Goal: Contribute content

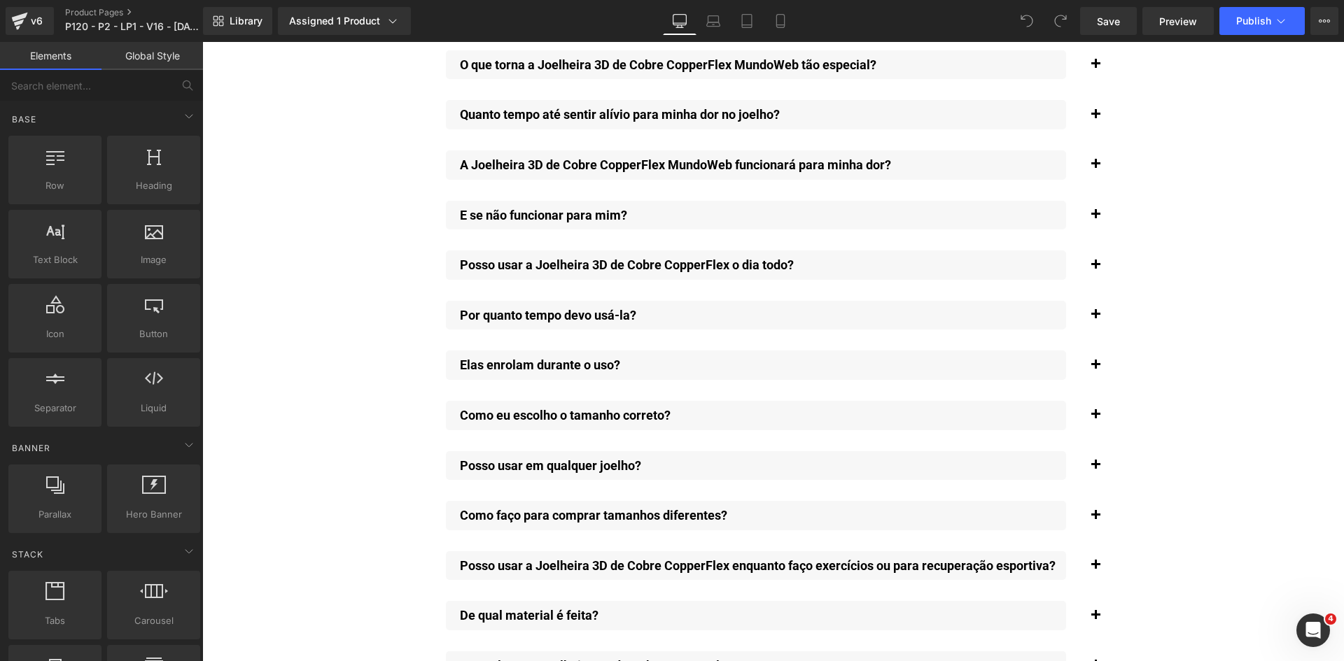
scroll to position [10262, 0]
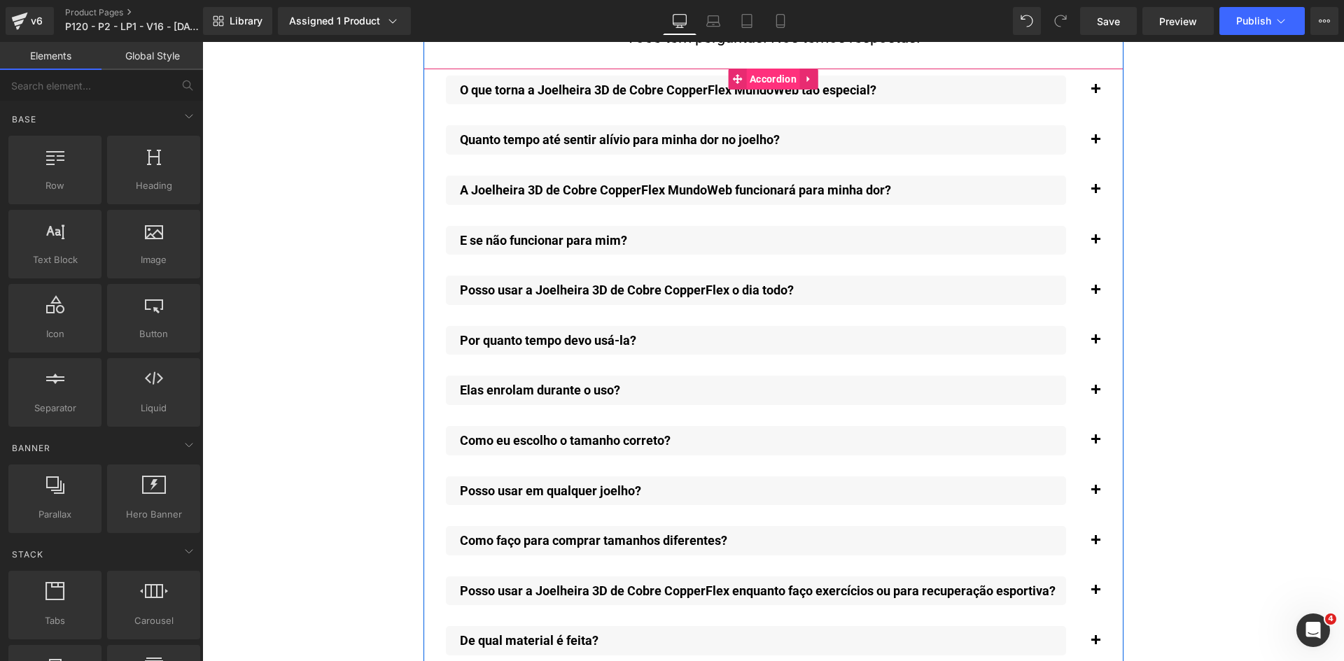
click at [749, 69] on span "Accordion" at bounding box center [773, 79] width 54 height 21
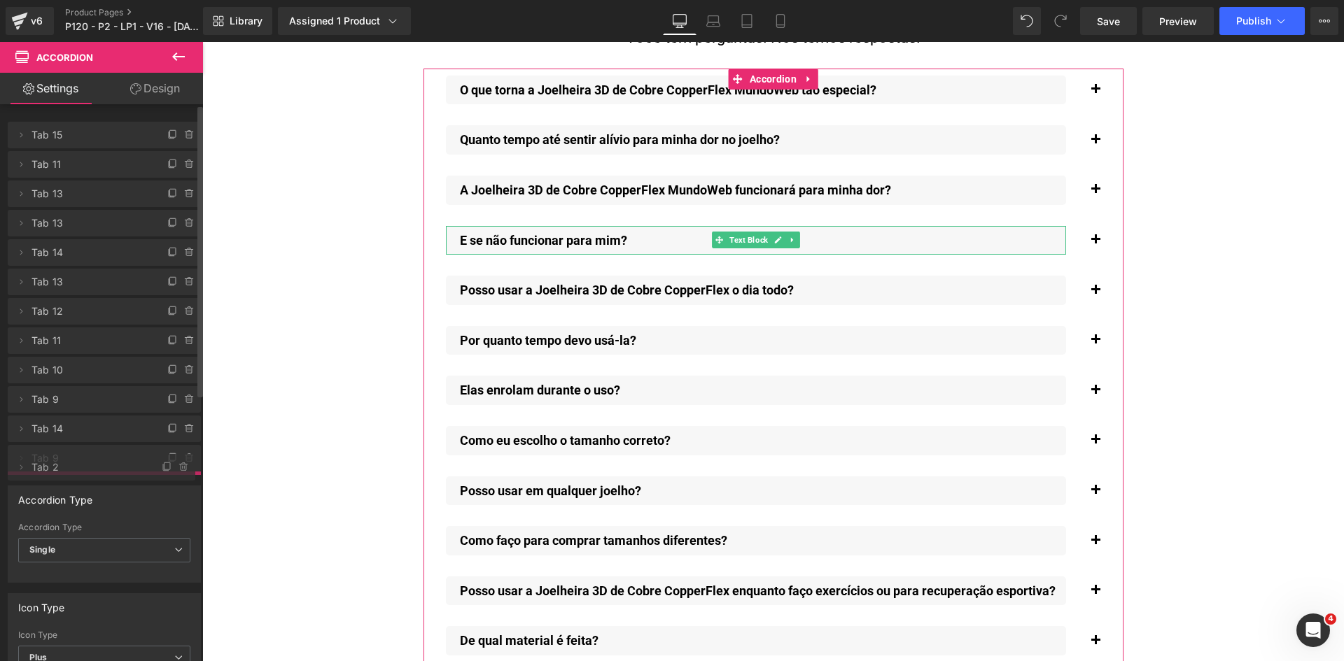
drag, startPoint x: 93, startPoint y: 221, endPoint x: 121, endPoint y: 464, distance: 244.5
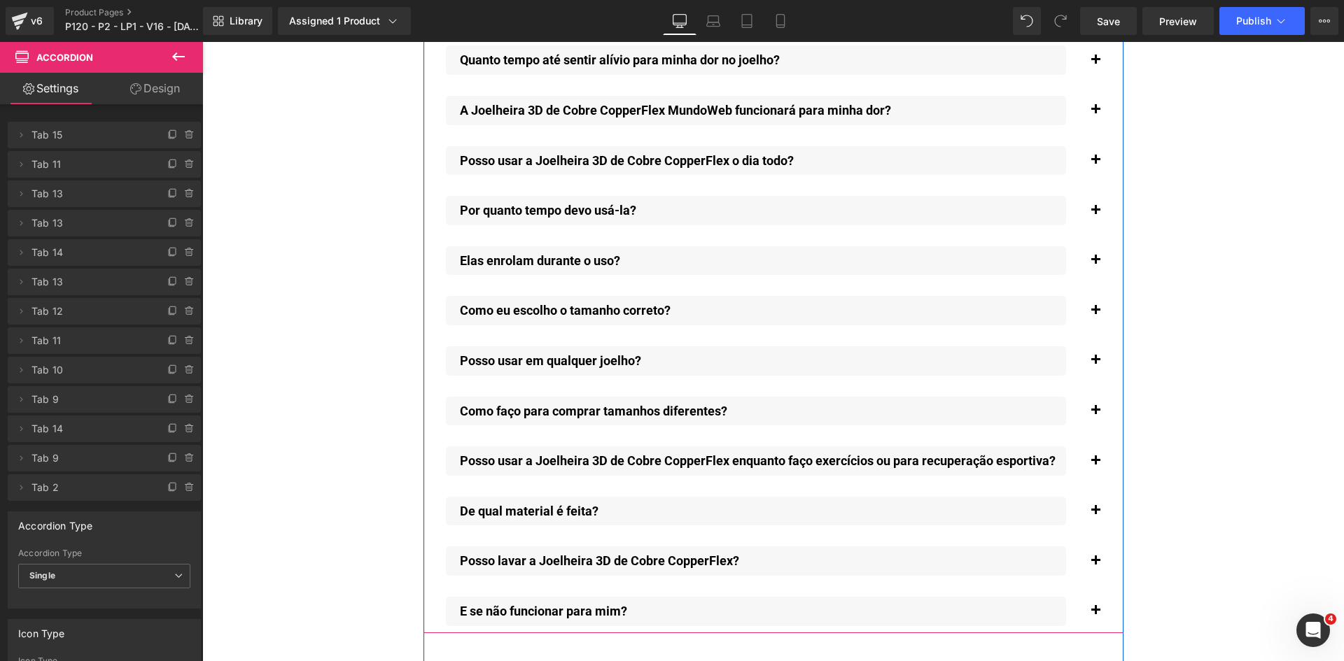
scroll to position [10402, 0]
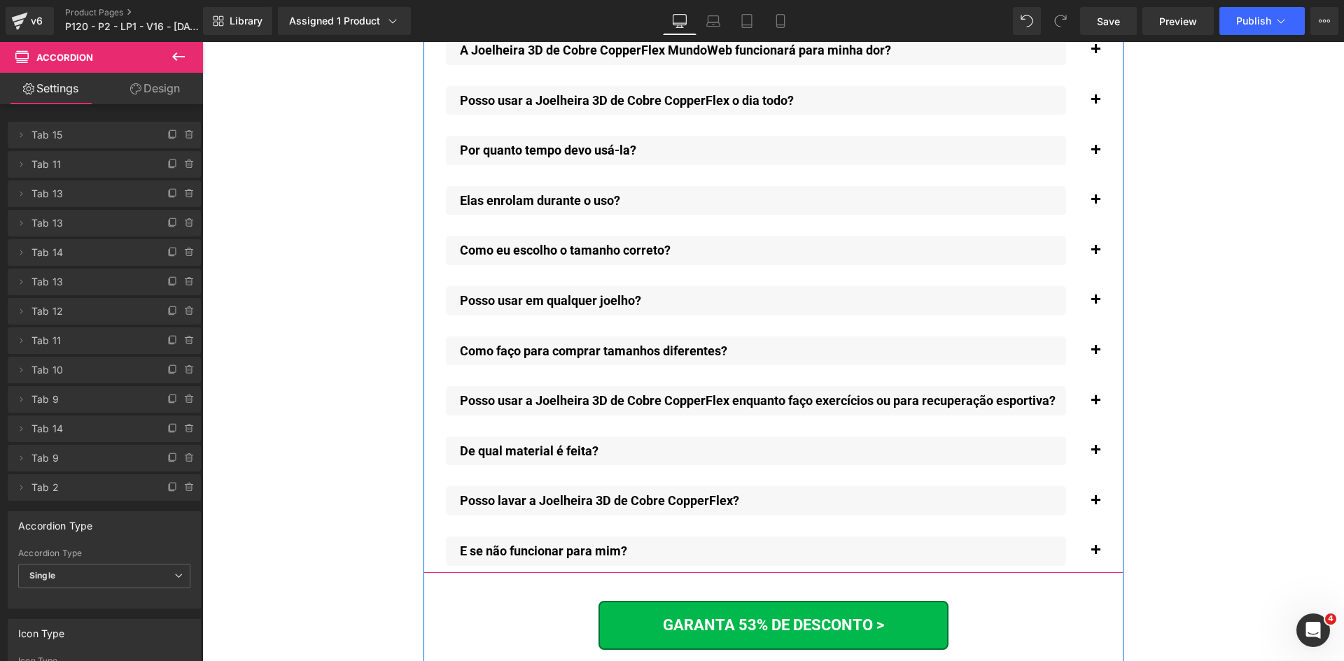
click at [1095, 554] on span "button" at bounding box center [1095, 554] width 0 height 0
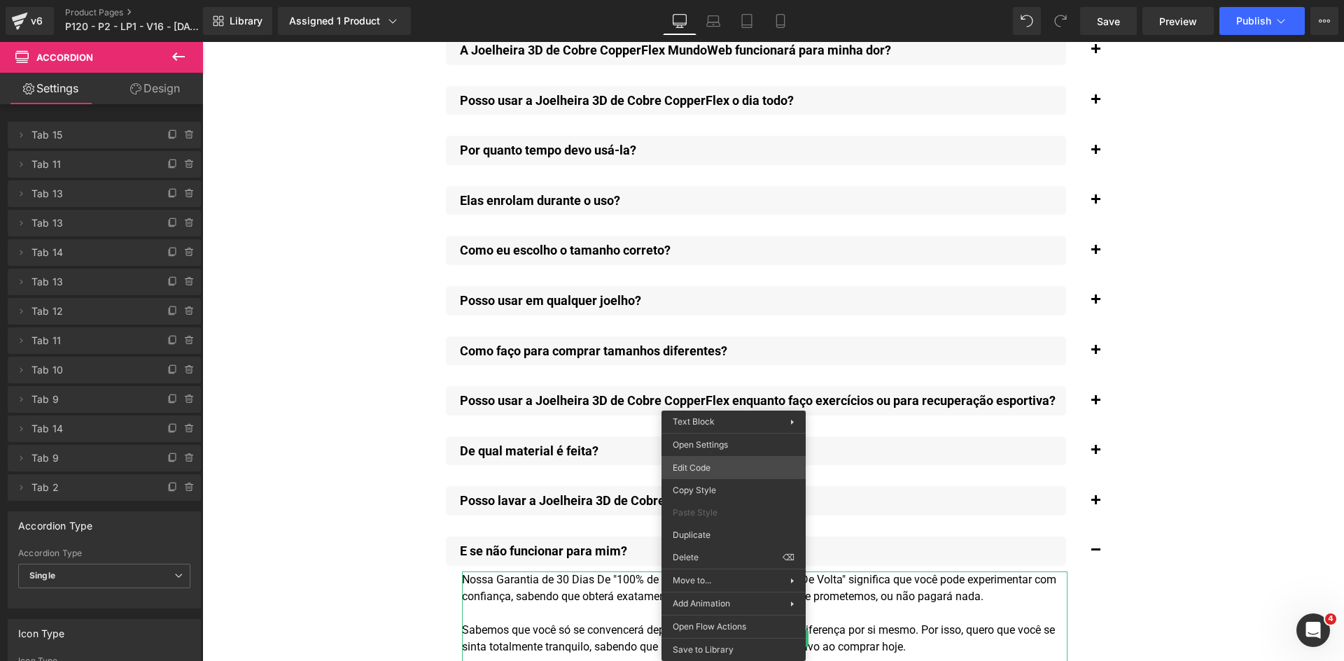
click at [721, 0] on div "Accordion You are previewing how the will restyle your page. You can not edit E…" at bounding box center [672, 0] width 1344 height 0
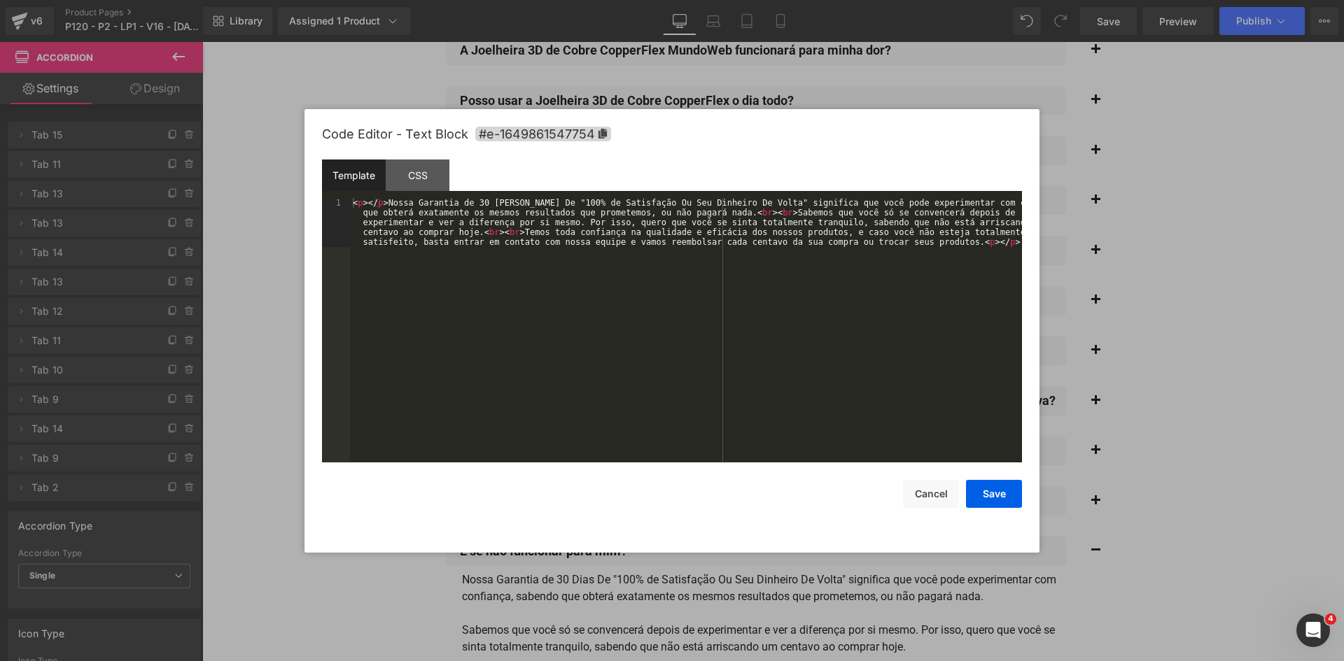
click at [0, 0] on div "< p > </ p > Nossa Garantia de 30 [PERSON_NAME] De "100% de Satisfação Ou Seu D…" at bounding box center [0, 0] width 0 height 0
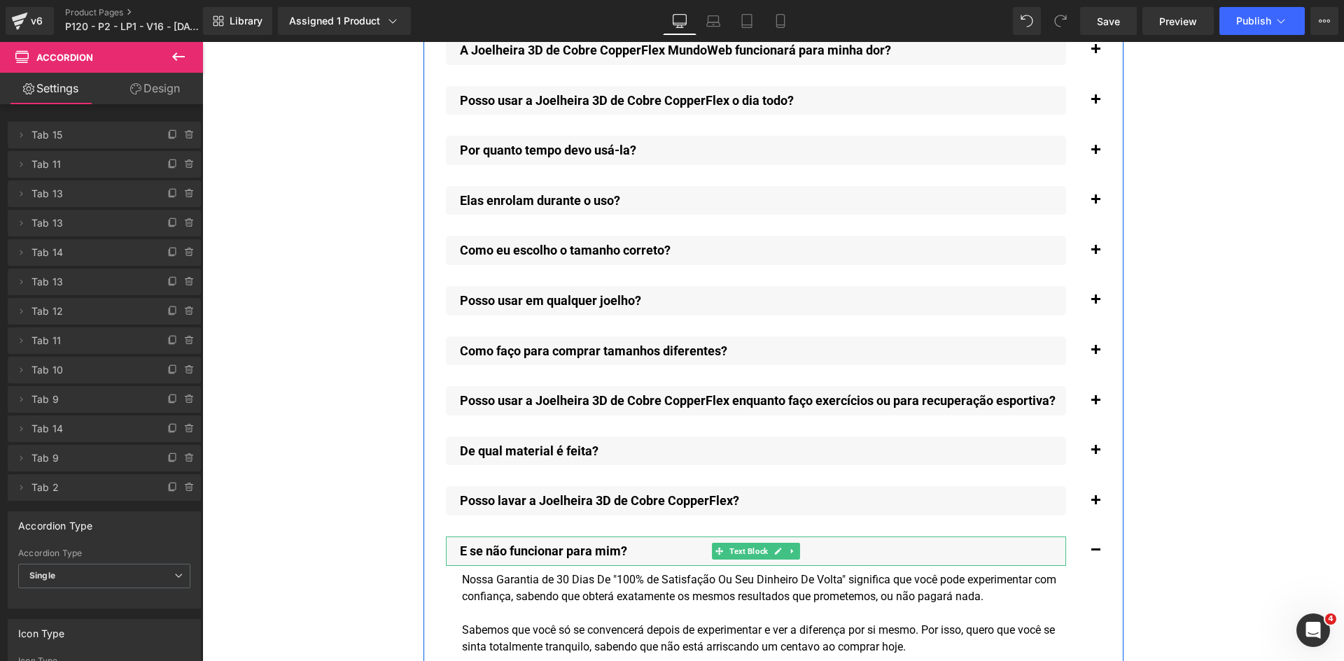
click at [578, 544] on p "E se não funcionar para mim?" at bounding box center [763, 551] width 606 height 15
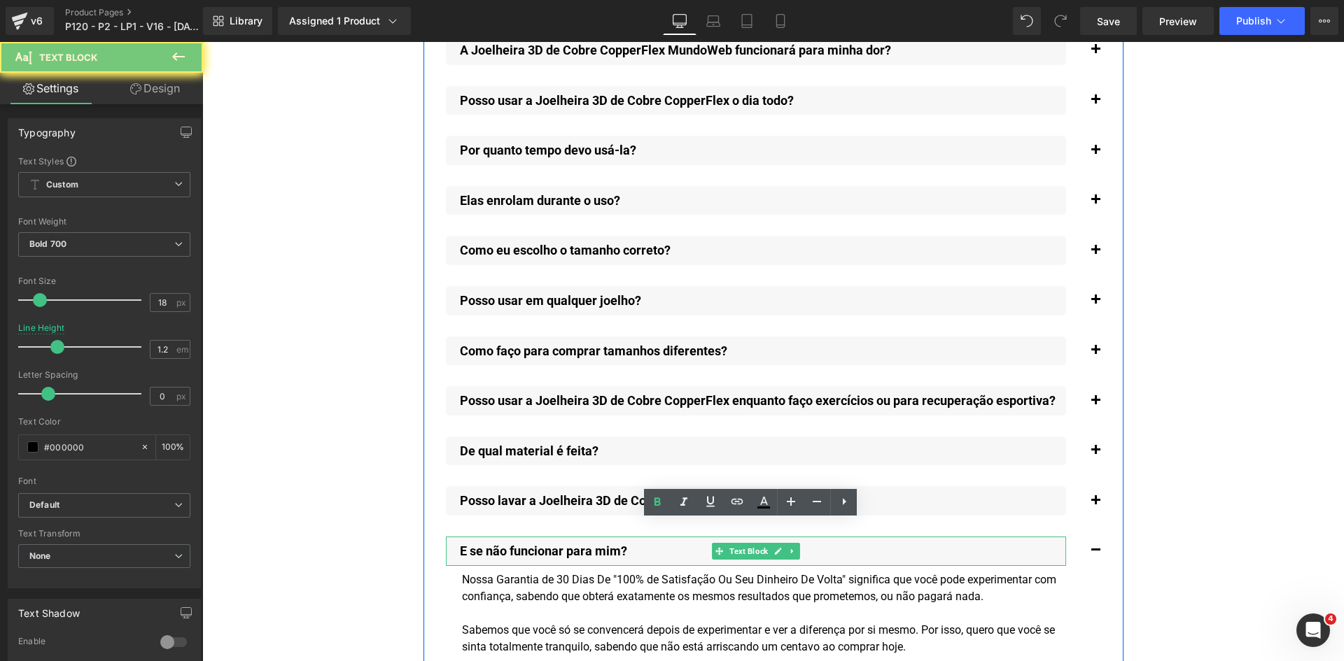
click at [578, 544] on p "E se não funcionar para mim?" at bounding box center [763, 551] width 606 height 15
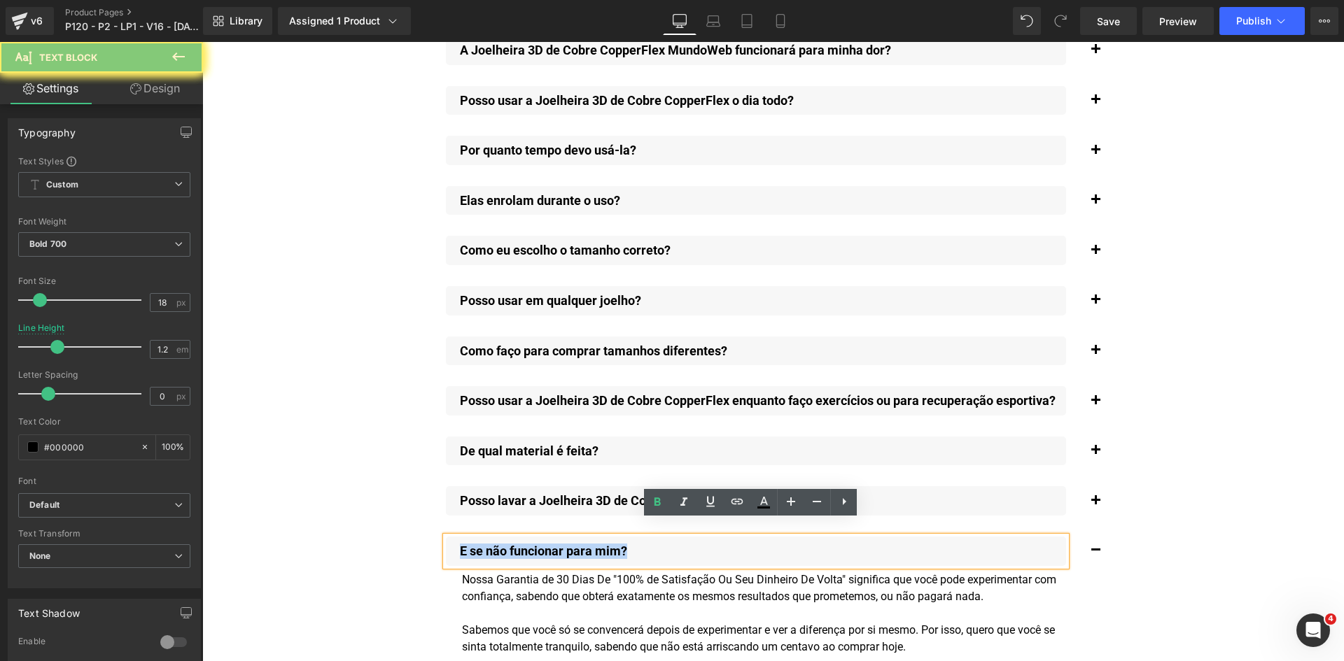
paste div
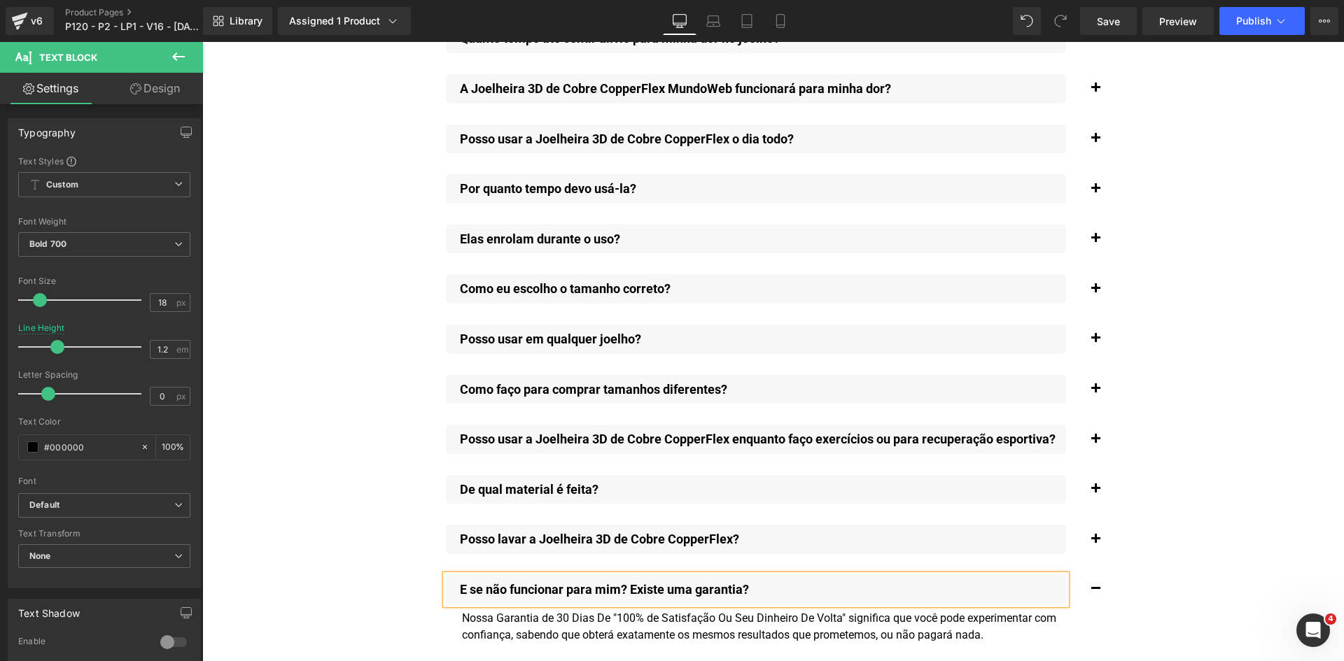
scroll to position [10192, 0]
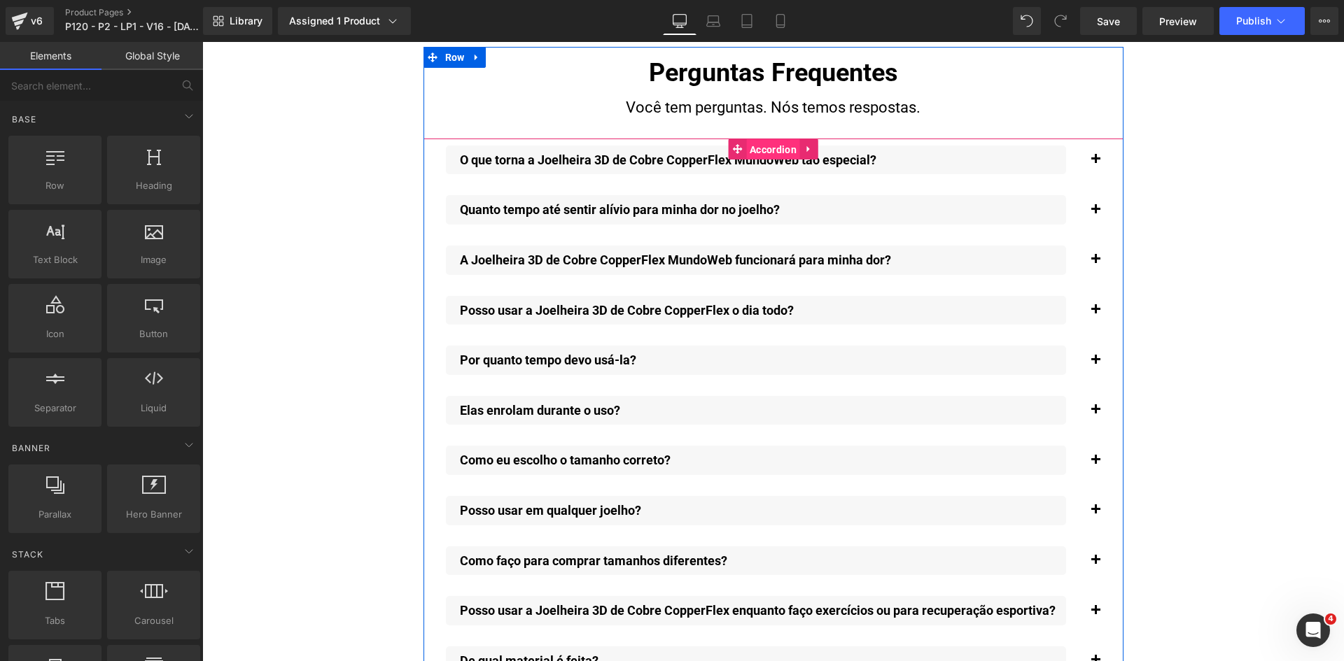
click at [755, 139] on span "Accordion" at bounding box center [773, 149] width 54 height 21
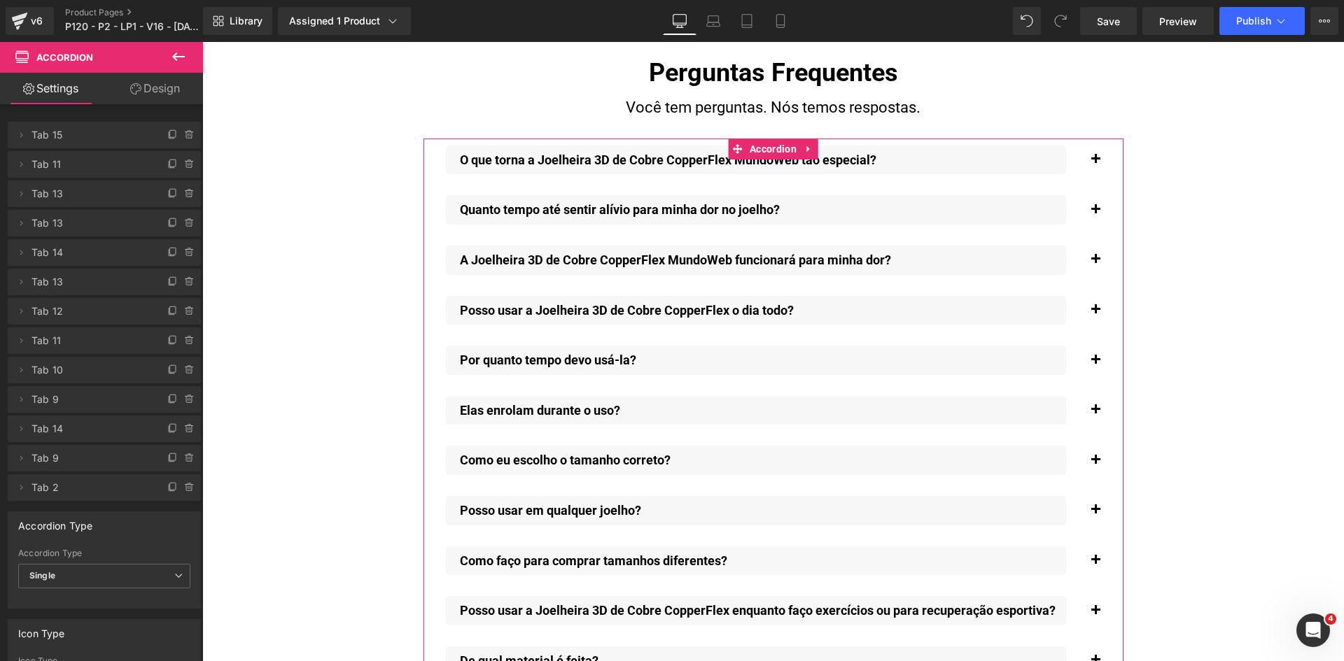
click at [168, 488] on icon at bounding box center [172, 487] width 11 height 11
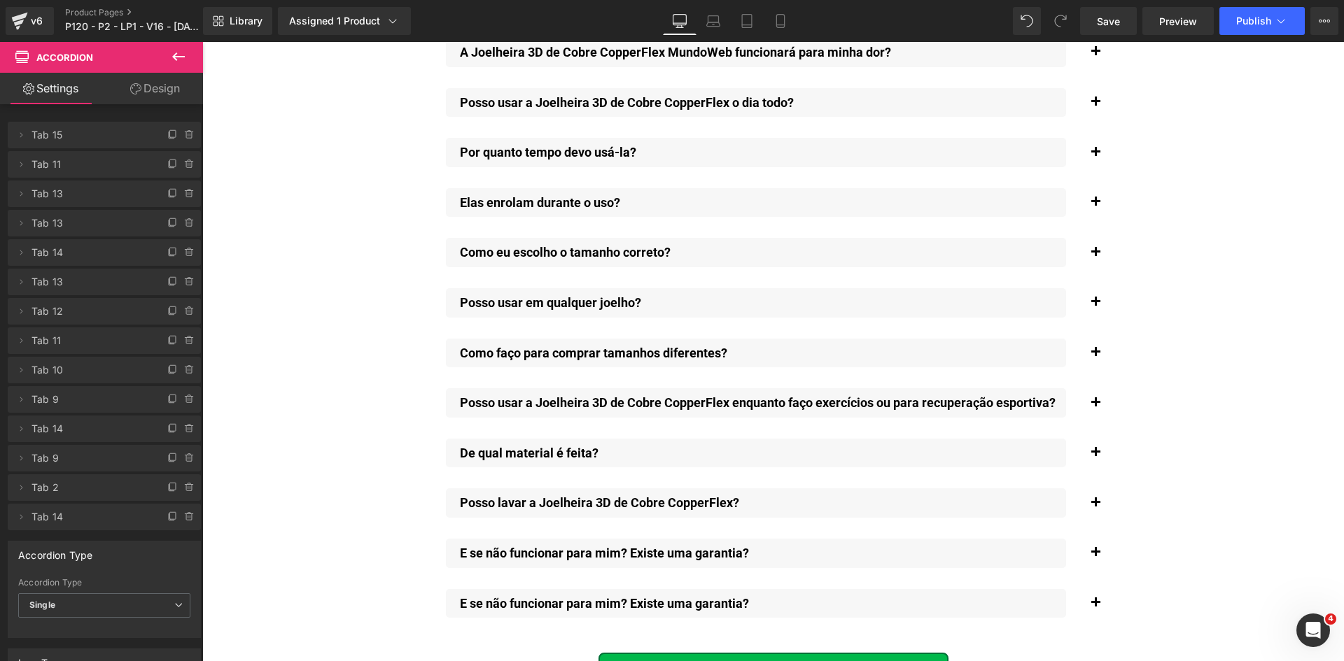
scroll to position [10542, 0]
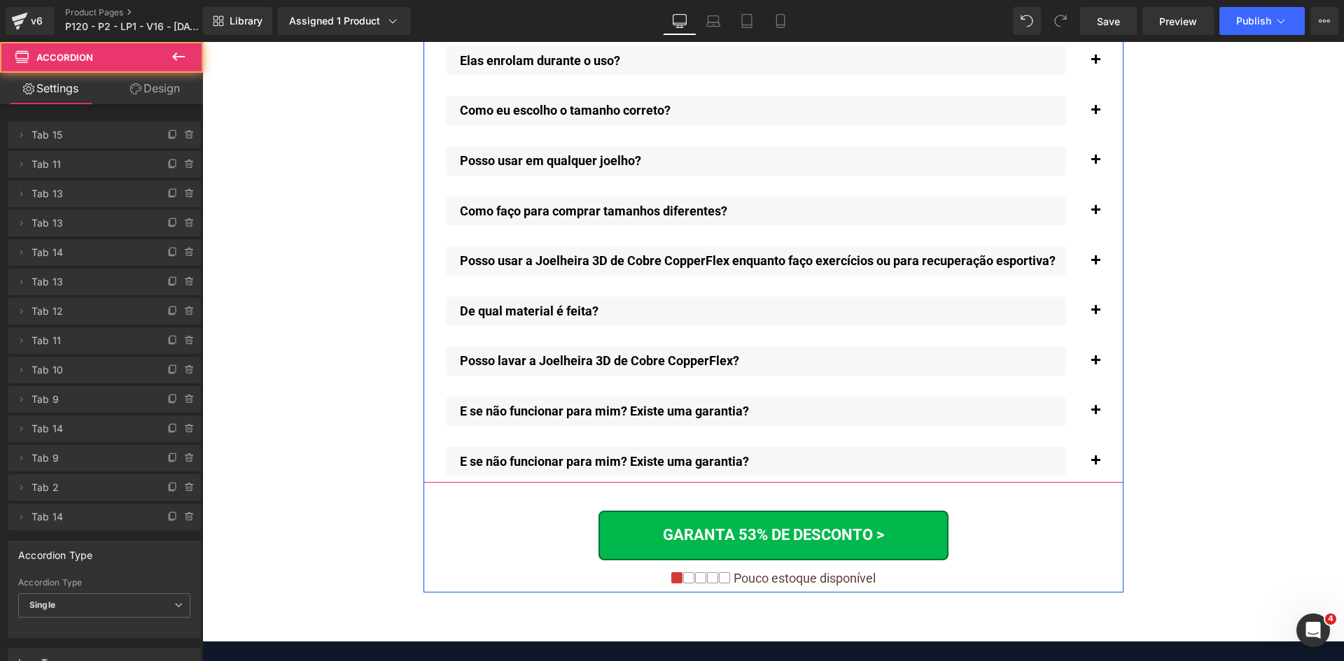
click at [1095, 465] on span "button" at bounding box center [1095, 465] width 0 height 0
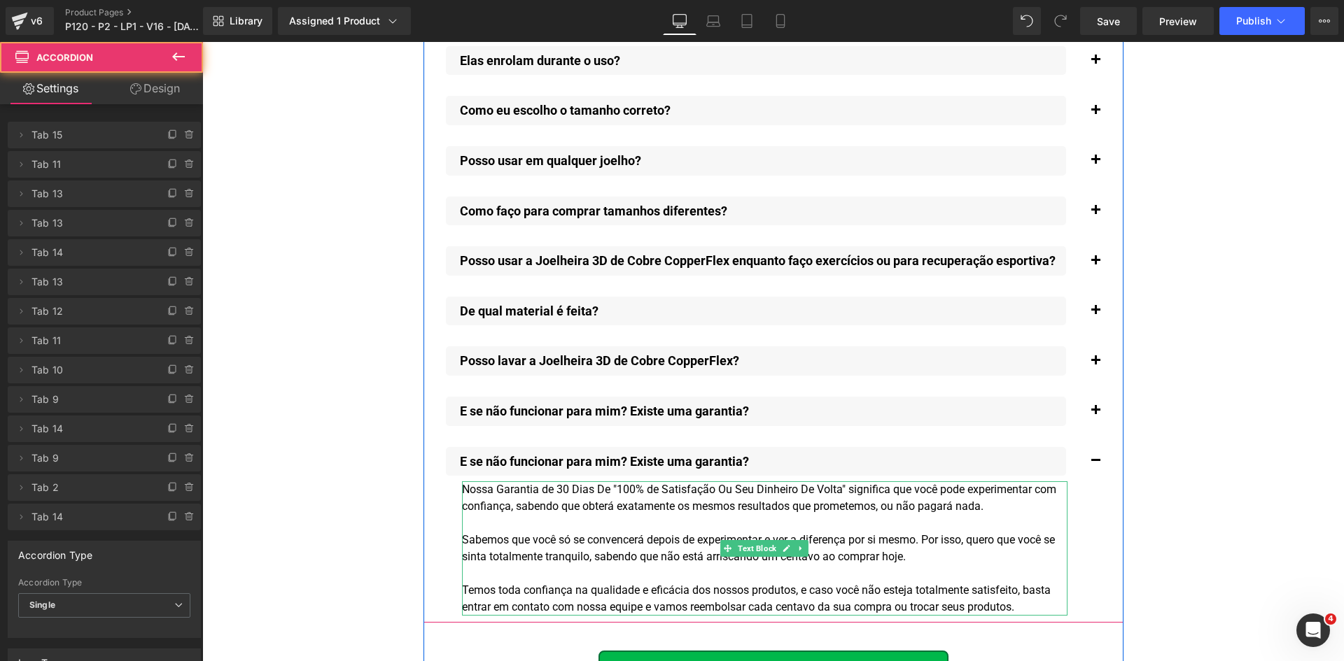
click at [765, 493] on div "Nossa Garantia de 30 [PERSON_NAME] De "100% de Satisfação Ou Seu Dinheiro De Vo…" at bounding box center [764, 549] width 605 height 134
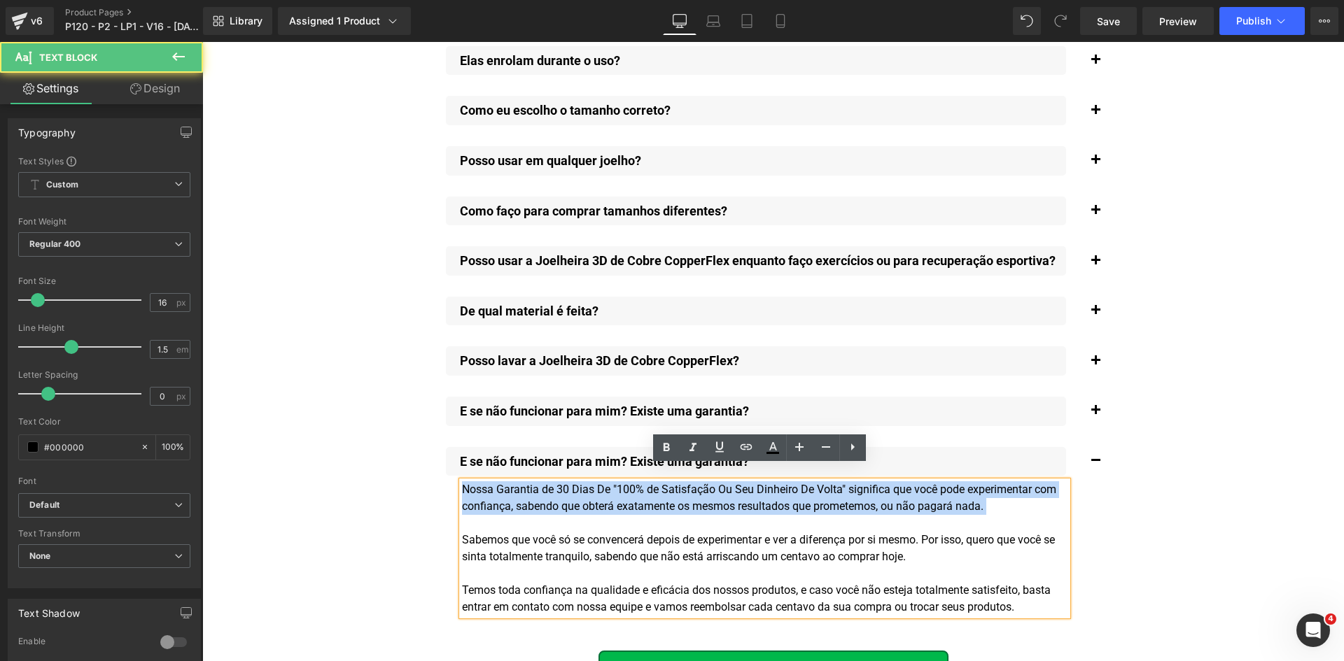
click at [598, 502] on div "Nossa Garantia de 30 [PERSON_NAME] De "100% de Satisfação Ou Seu Dinheiro De Vo…" at bounding box center [764, 549] width 605 height 134
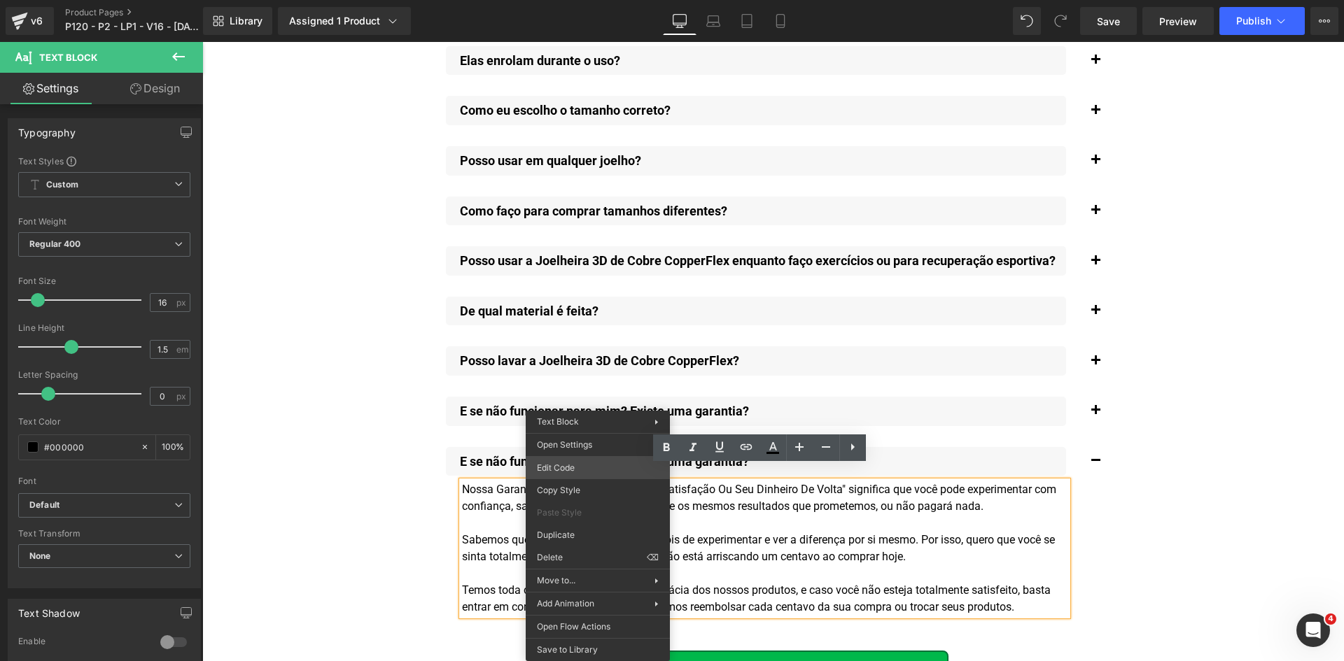
click at [586, 0] on div "Accordion You are previewing how the will restyle your page. You can not edit E…" at bounding box center [672, 0] width 1344 height 0
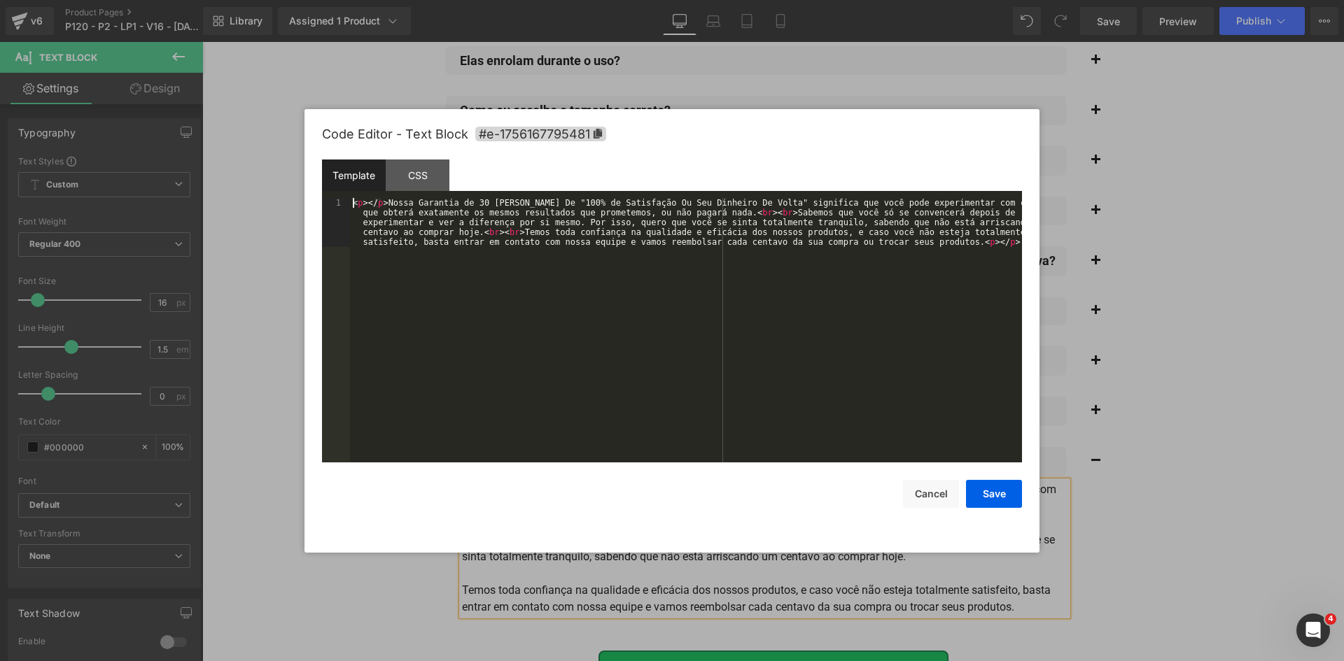
click at [0, 0] on div "< p > </ p > Nossa Garantia de 30 [PERSON_NAME] De "100% de Satisfação Ou Seu D…" at bounding box center [0, 0] width 0 height 0
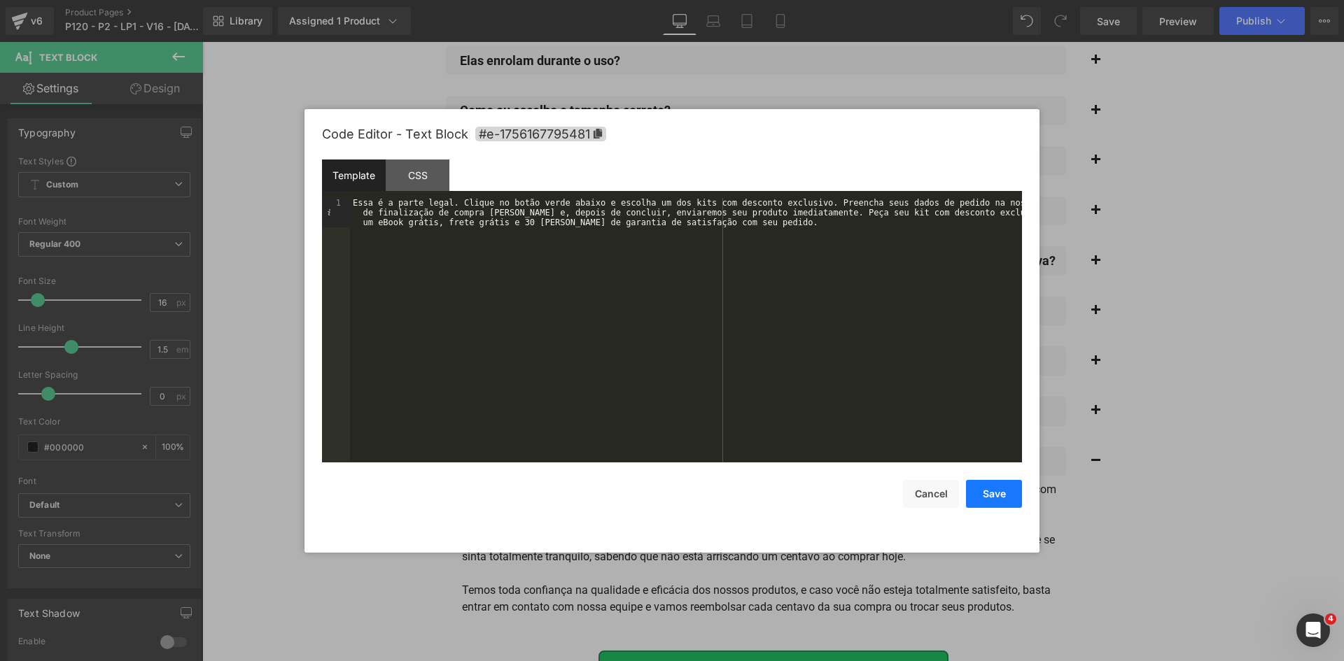
click at [0, 0] on button "Save" at bounding box center [0, 0] width 0 height 0
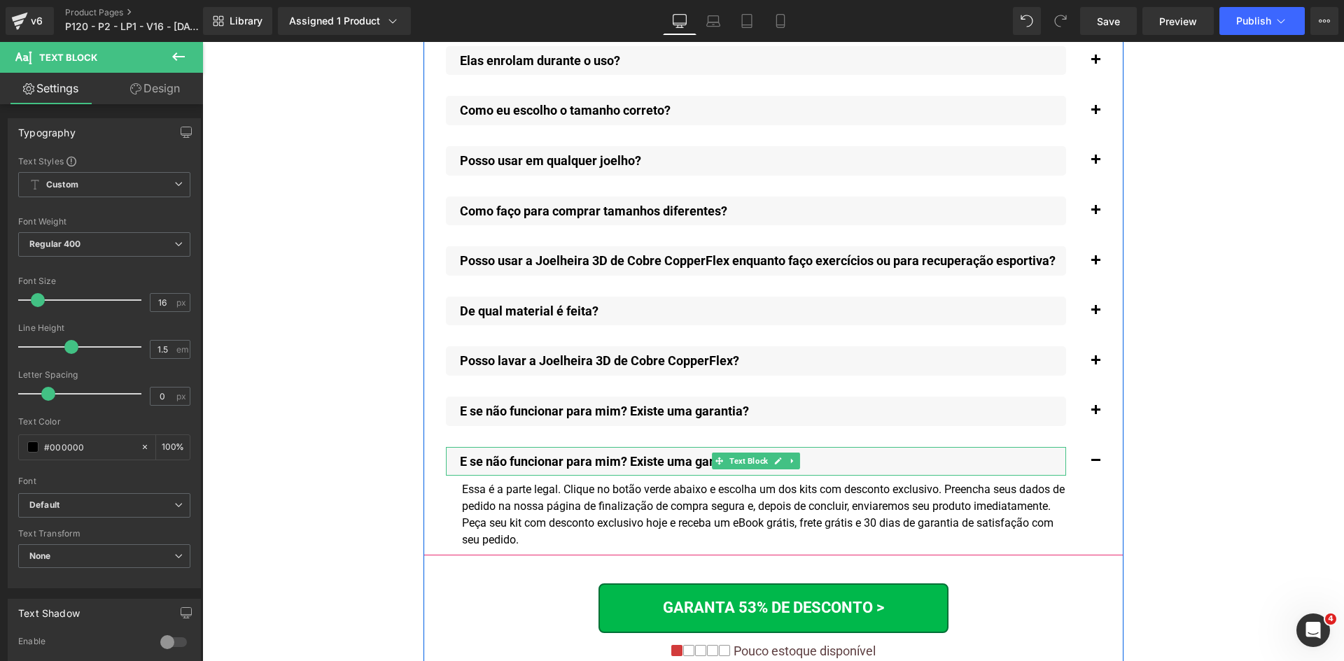
click at [561, 454] on p "E se não funcionar para mim? Existe uma garantia?" at bounding box center [763, 461] width 606 height 15
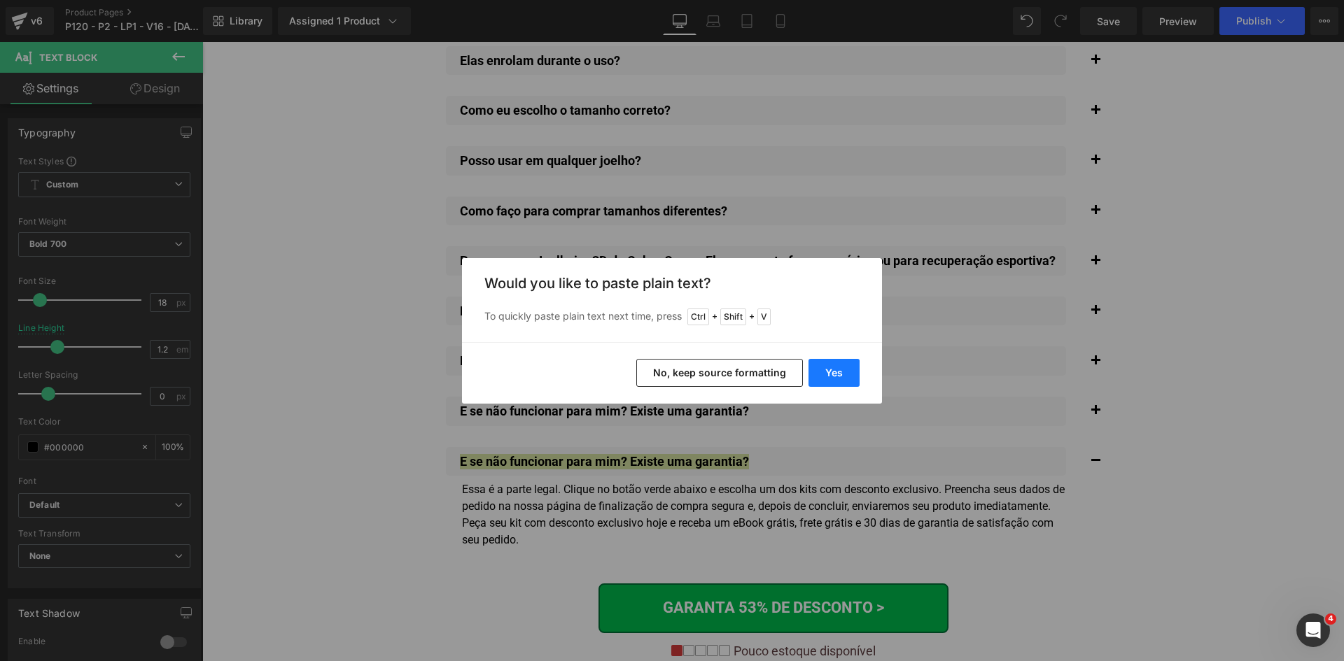
click at [0, 0] on button "Yes" at bounding box center [0, 0] width 0 height 0
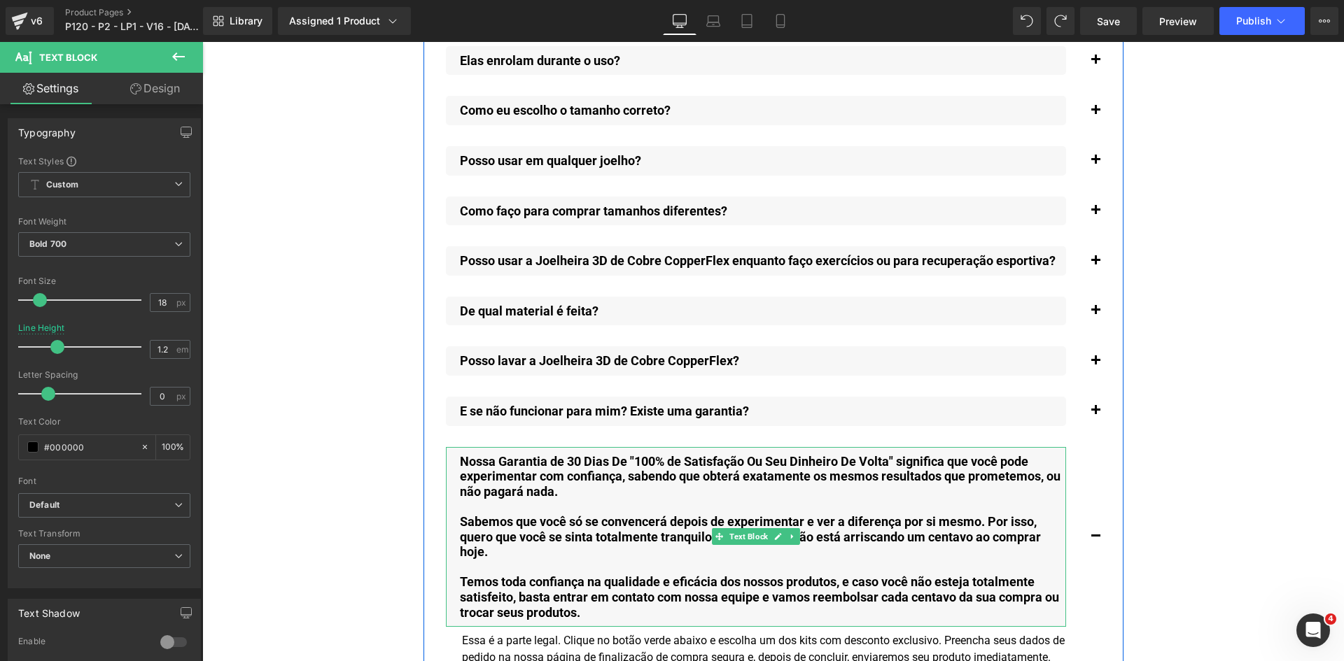
click at [545, 531] on div "Nossa Garantia de 30 [PERSON_NAME] De "100% de Satisfação Ou Seu Dinheiro De Vo…" at bounding box center [756, 537] width 620 height 181
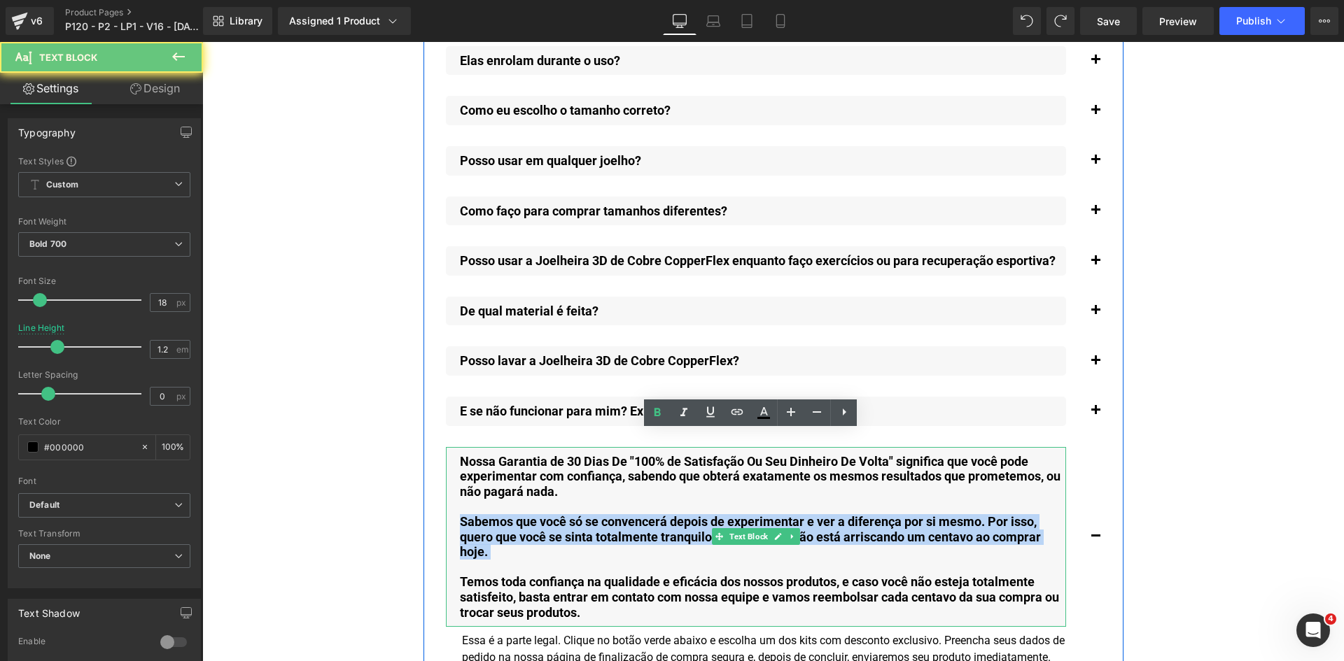
click at [545, 531] on div "Nossa Garantia de 30 [PERSON_NAME] De "100% de Satisfação Ou Seu Dinheiro De Vo…" at bounding box center [756, 537] width 620 height 181
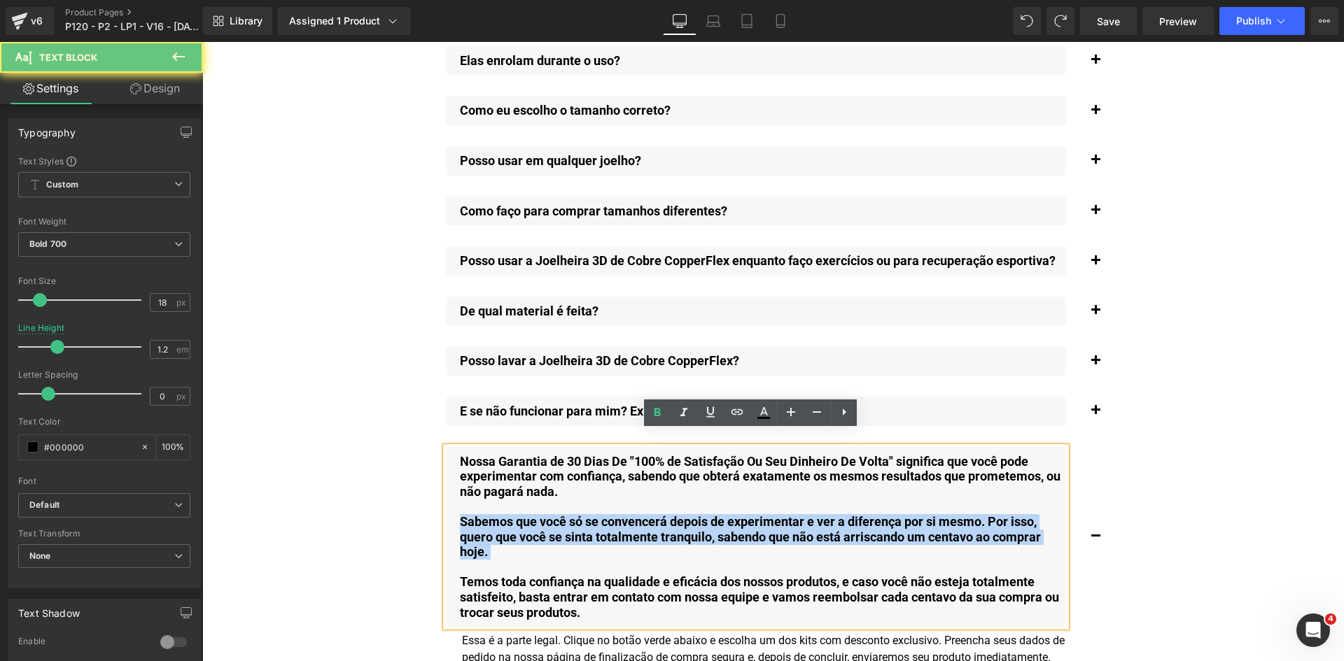
click at [545, 531] on div "Nossa Garantia de 30 [PERSON_NAME] De "100% de Satisfação Ou Seu Dinheiro De Vo…" at bounding box center [756, 537] width 620 height 181
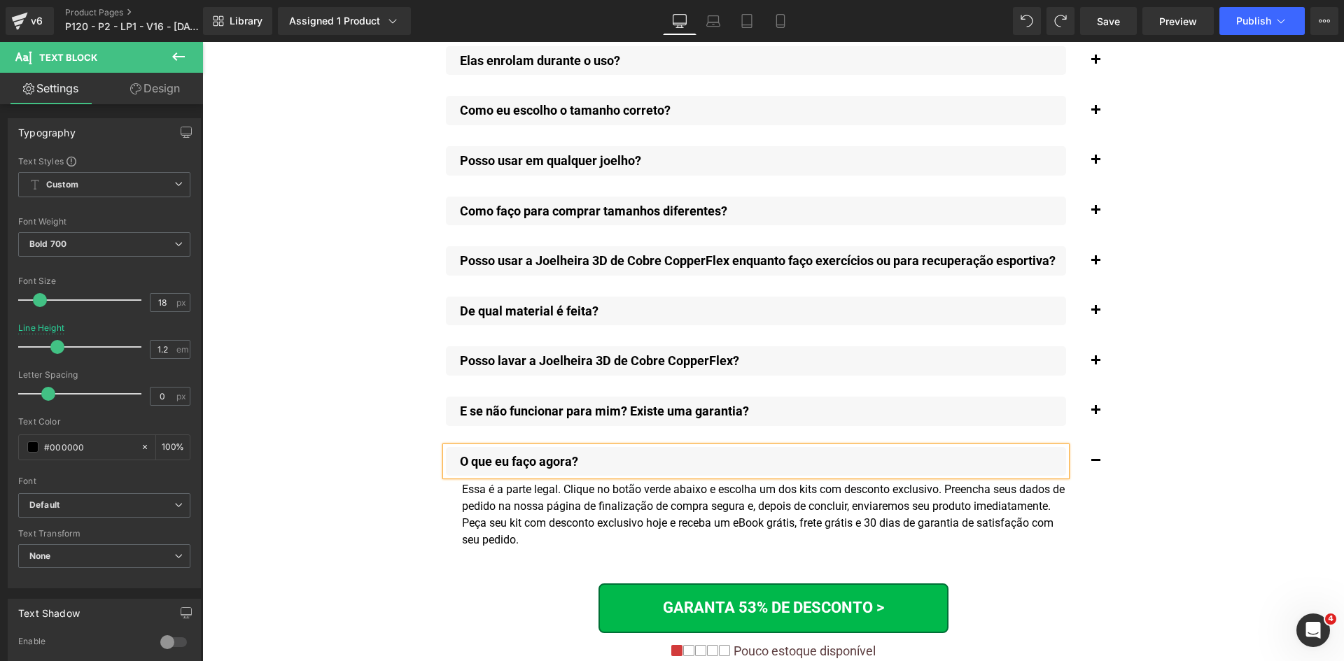
drag, startPoint x: 393, startPoint y: 532, endPoint x: 407, endPoint y: 527, distance: 14.8
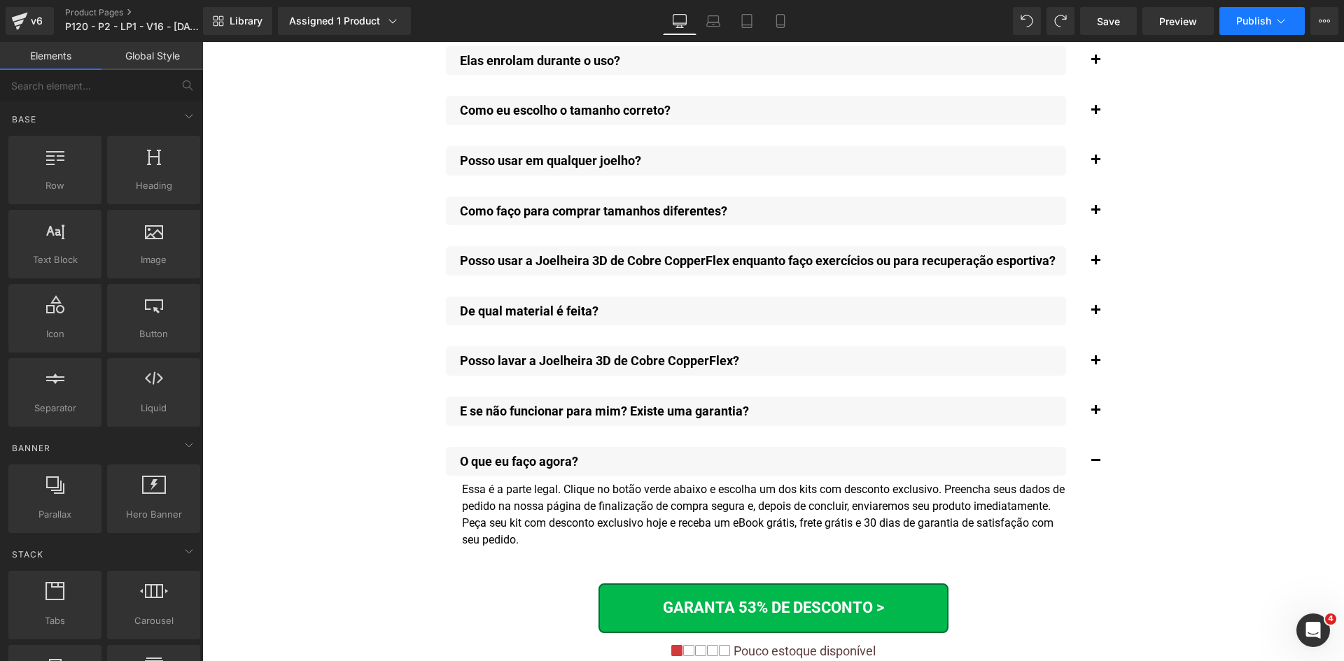
click at [1239, 26] on span "Publish" at bounding box center [1253, 20] width 35 height 11
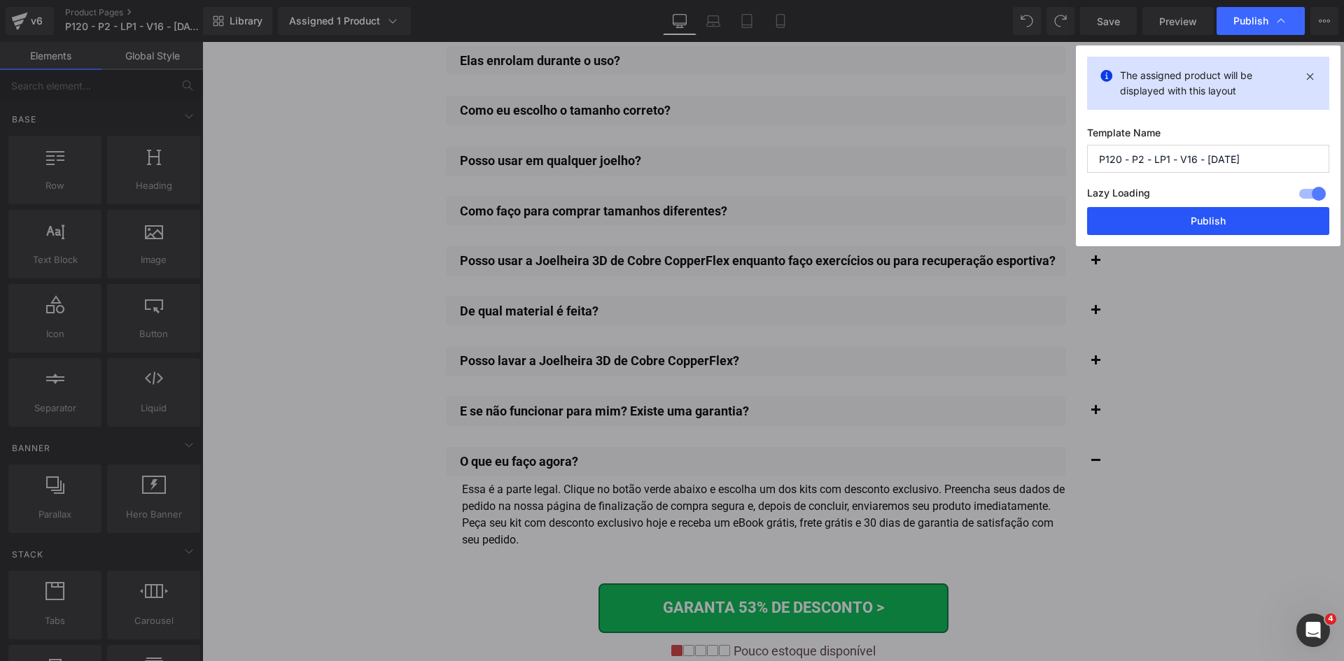
drag, startPoint x: 1231, startPoint y: 221, endPoint x: 945, endPoint y: 143, distance: 296.7
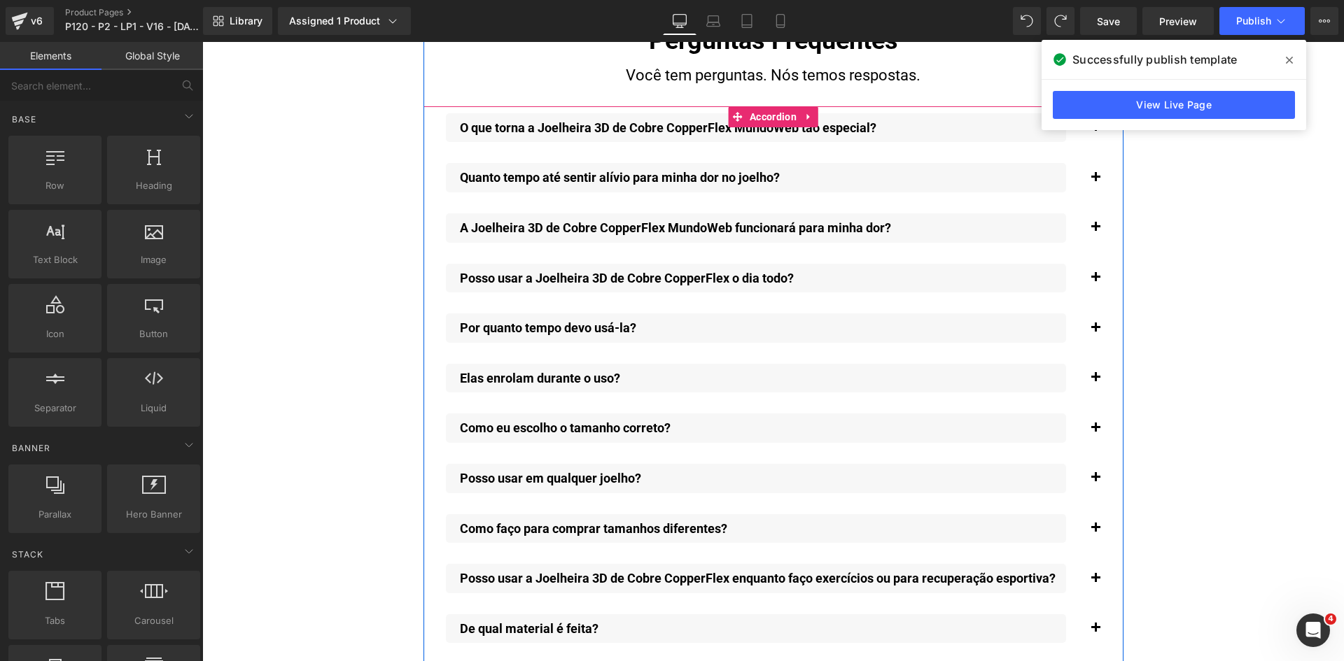
scroll to position [10192, 0]
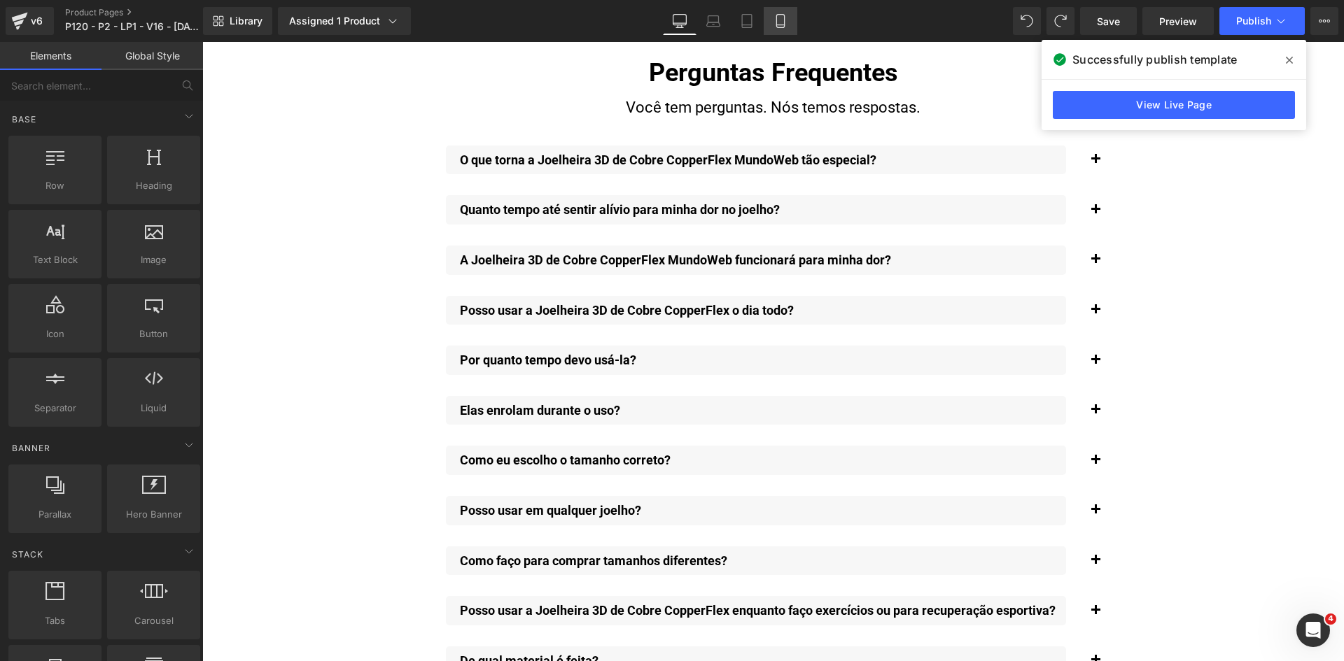
click at [792, 27] on link "Mobile" at bounding box center [781, 21] width 34 height 28
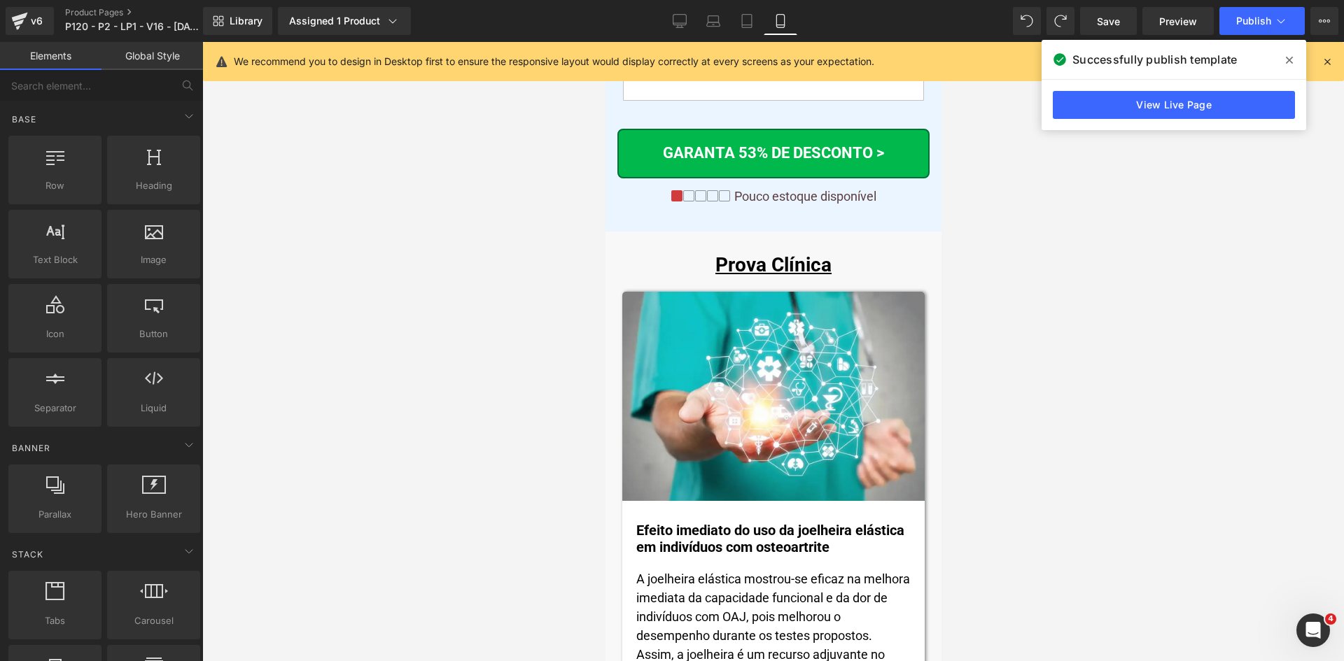
click at [1325, 64] on icon at bounding box center [1327, 61] width 13 height 13
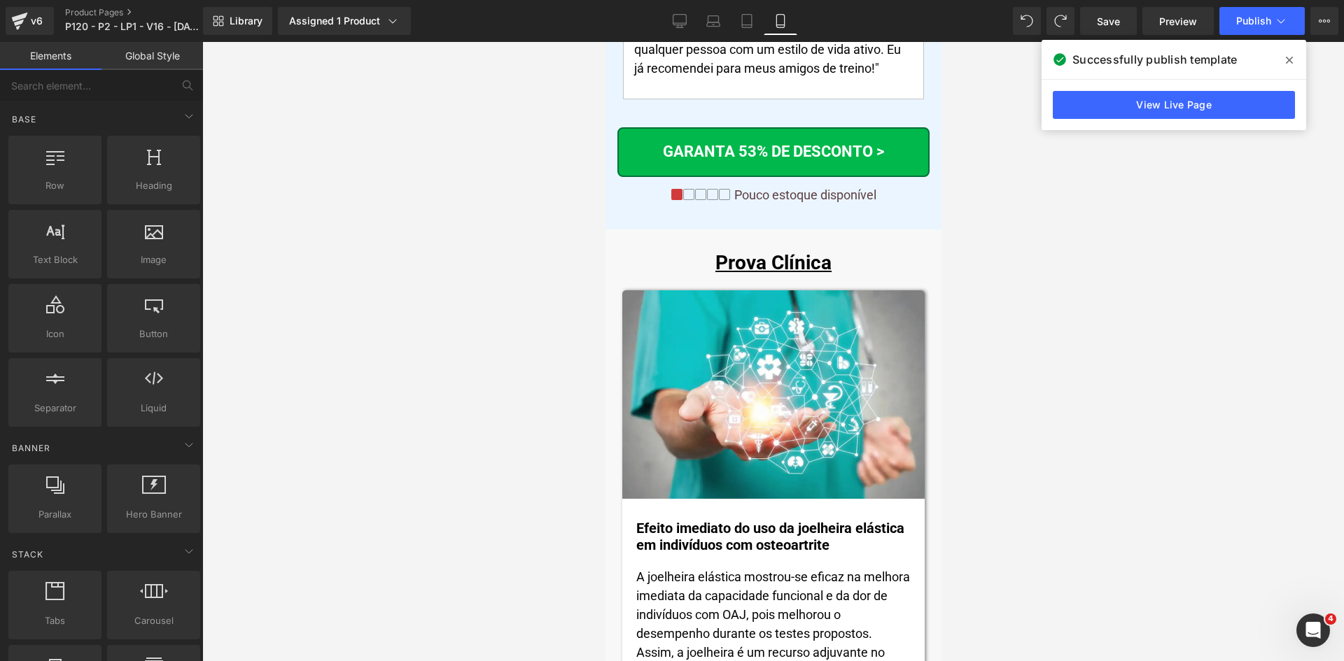
scroll to position [10141, 0]
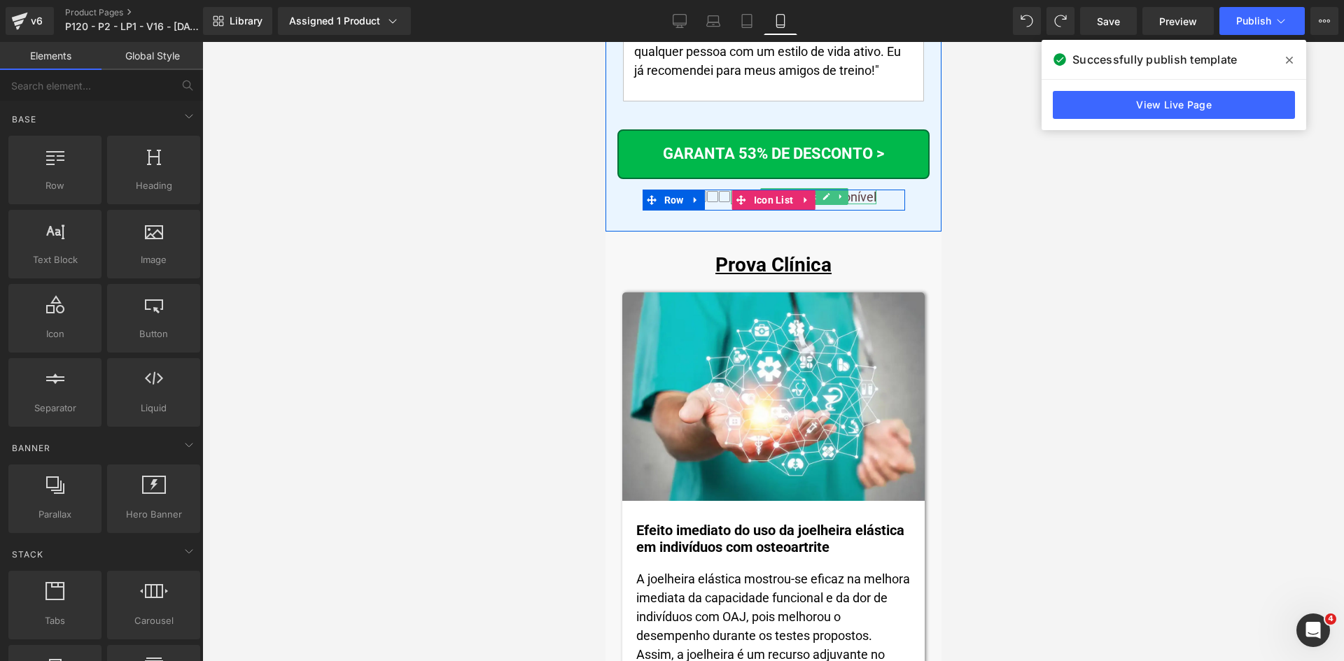
click at [848, 190] on p "Pouco estoque disponível" at bounding box center [805, 197] width 142 height 15
